Goal: Navigation & Orientation: Go to known website

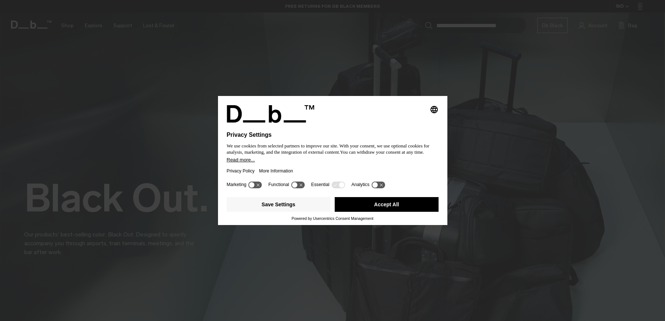
click at [387, 206] on button "Accept All" at bounding box center [387, 204] width 104 height 15
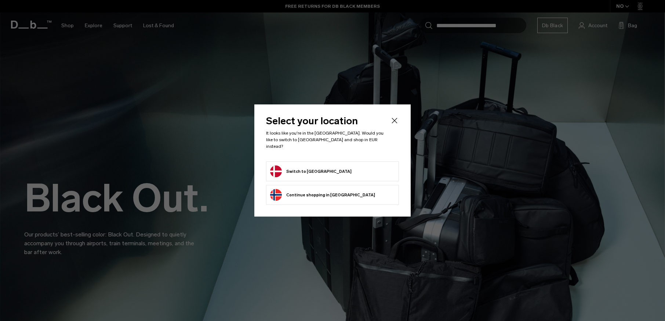
click at [309, 167] on button "Switch to [GEOGRAPHIC_DATA]" at bounding box center [311, 171] width 82 height 12
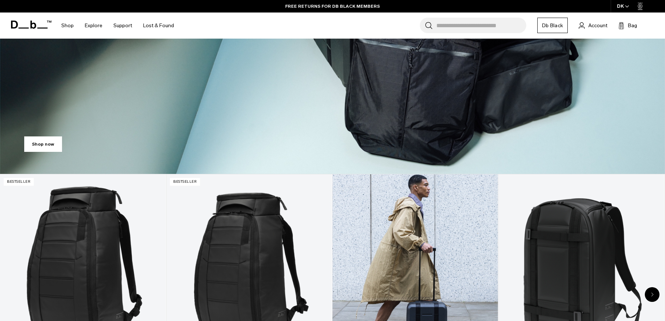
scroll to position [300, 0]
